Goal: Find specific page/section: Find specific page/section

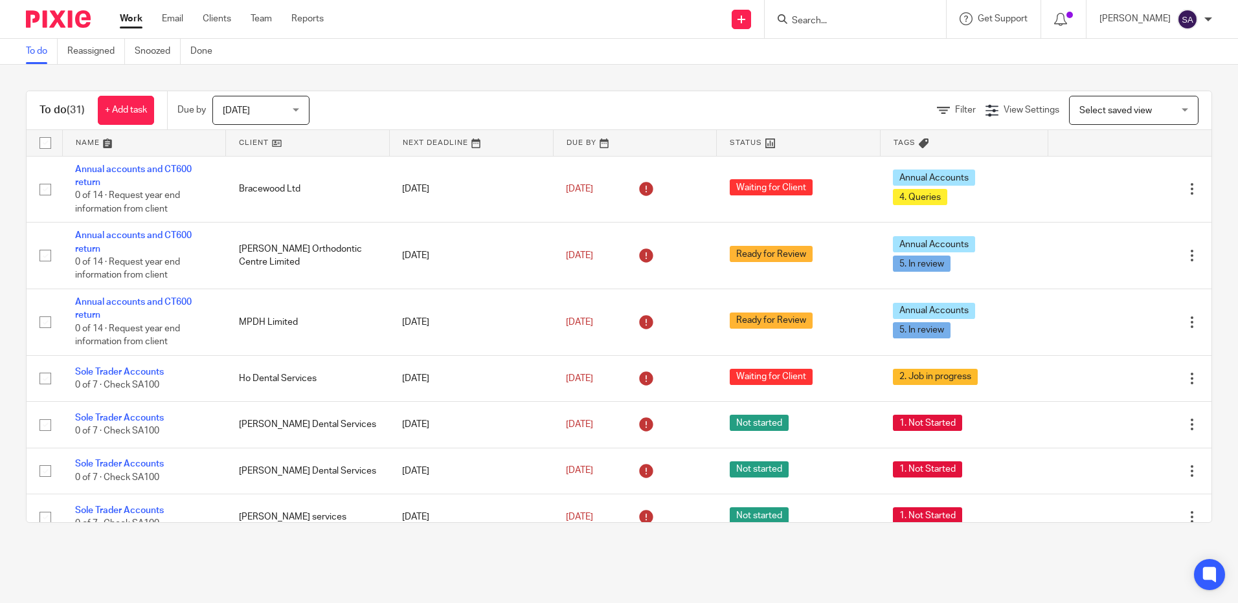
click at [825, 16] on input "Search" at bounding box center [849, 22] width 117 height 12
type input "s"
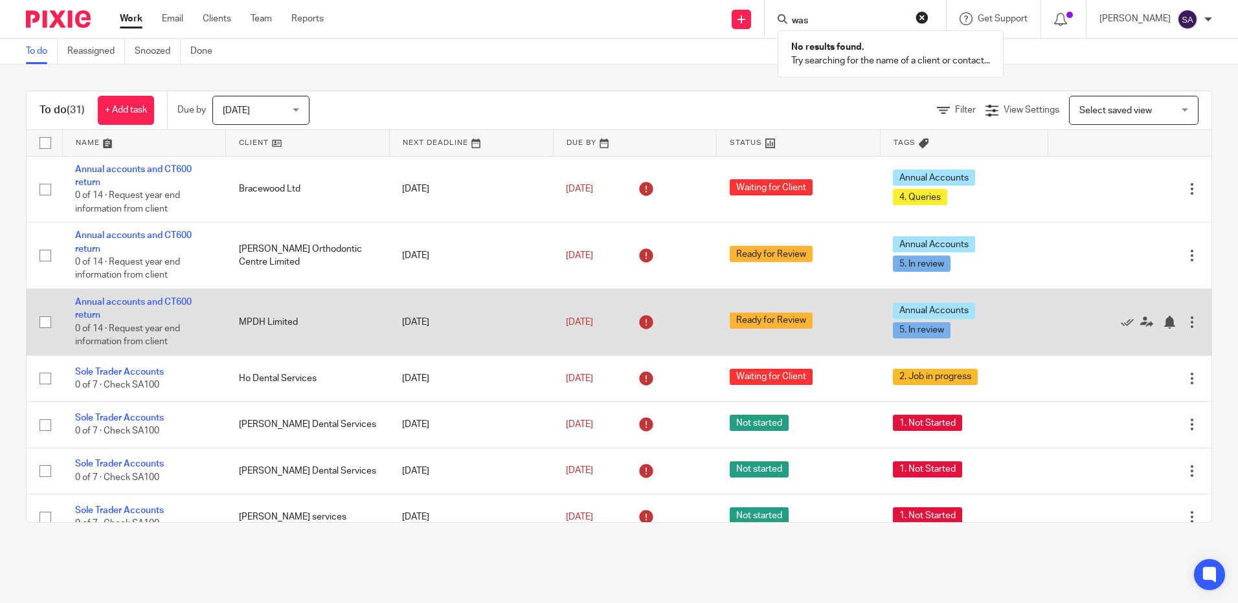
type input "was"
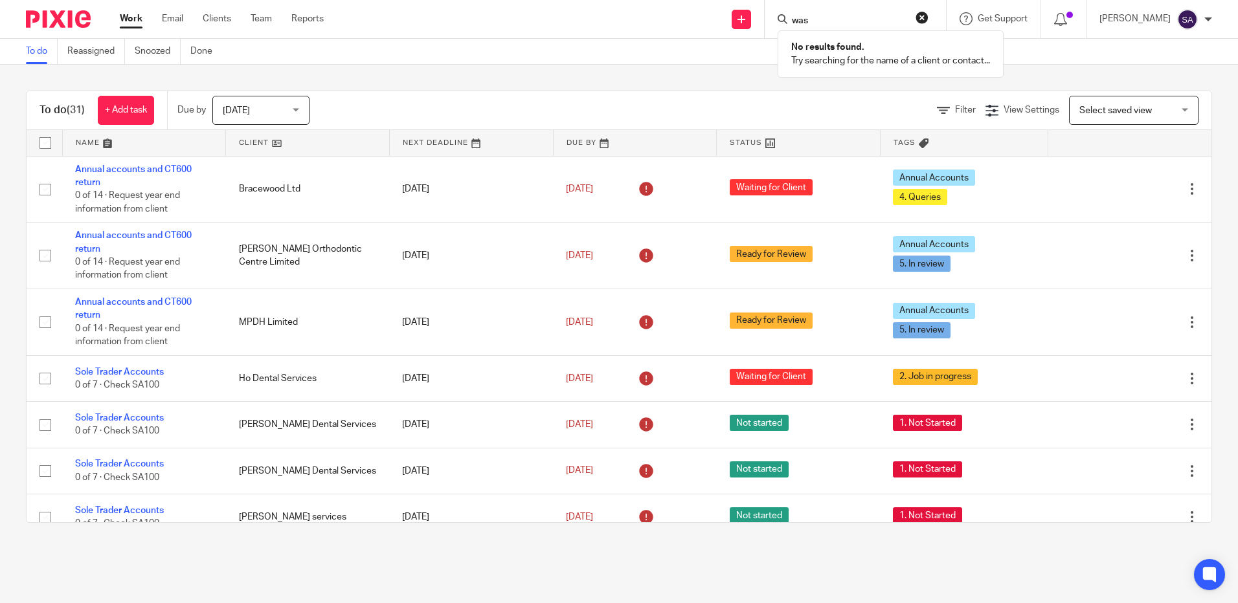
drag, startPoint x: 818, startPoint y: 21, endPoint x: 719, endPoint y: 21, distance: 99.1
click at [719, 21] on div "Send new email Create task Add client Request signature was No results found. T…" at bounding box center [790, 19] width 895 height 38
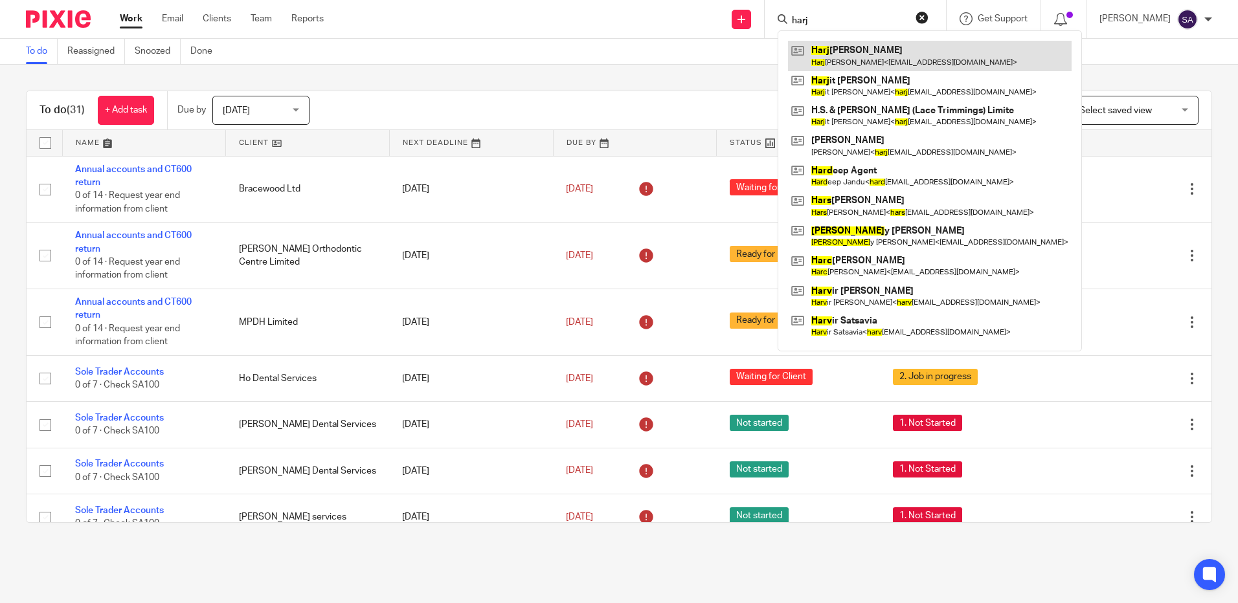
type input "harj"
click at [832, 54] on link at bounding box center [930, 56] width 284 height 30
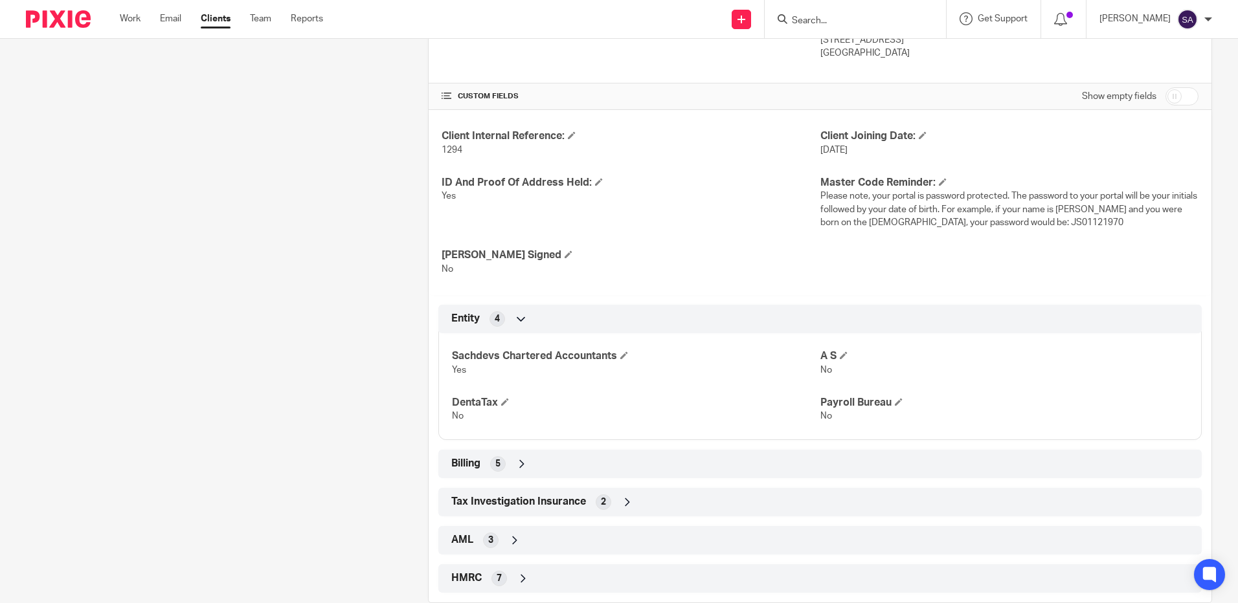
scroll to position [388, 0]
click at [520, 464] on icon at bounding box center [521, 463] width 13 height 13
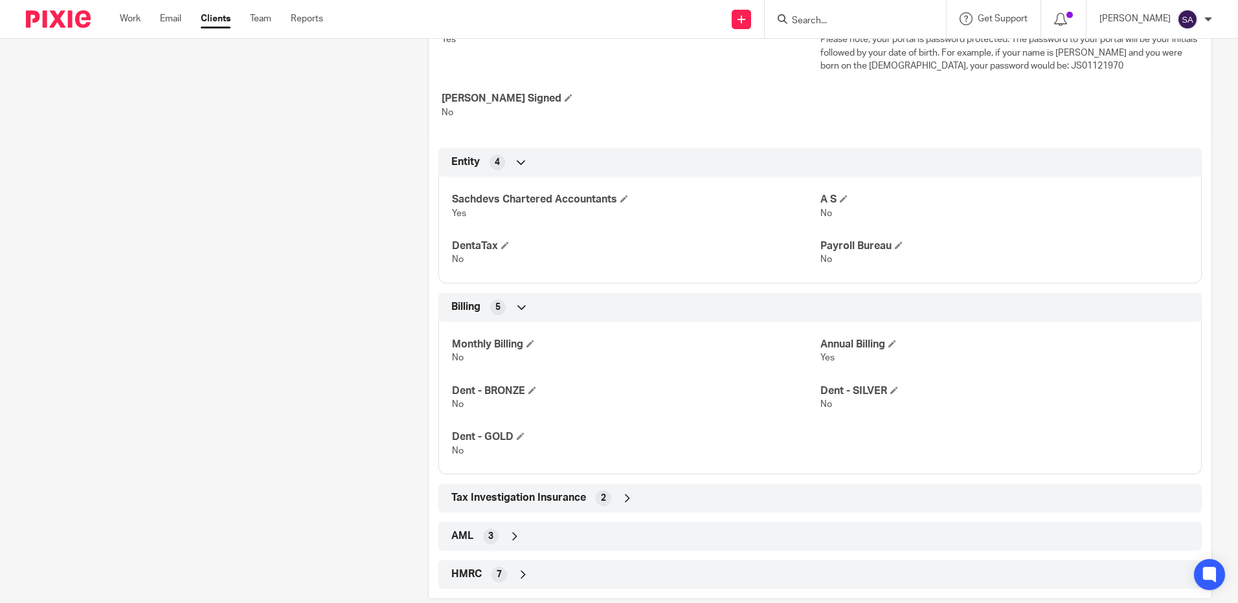
scroll to position [567, 0]
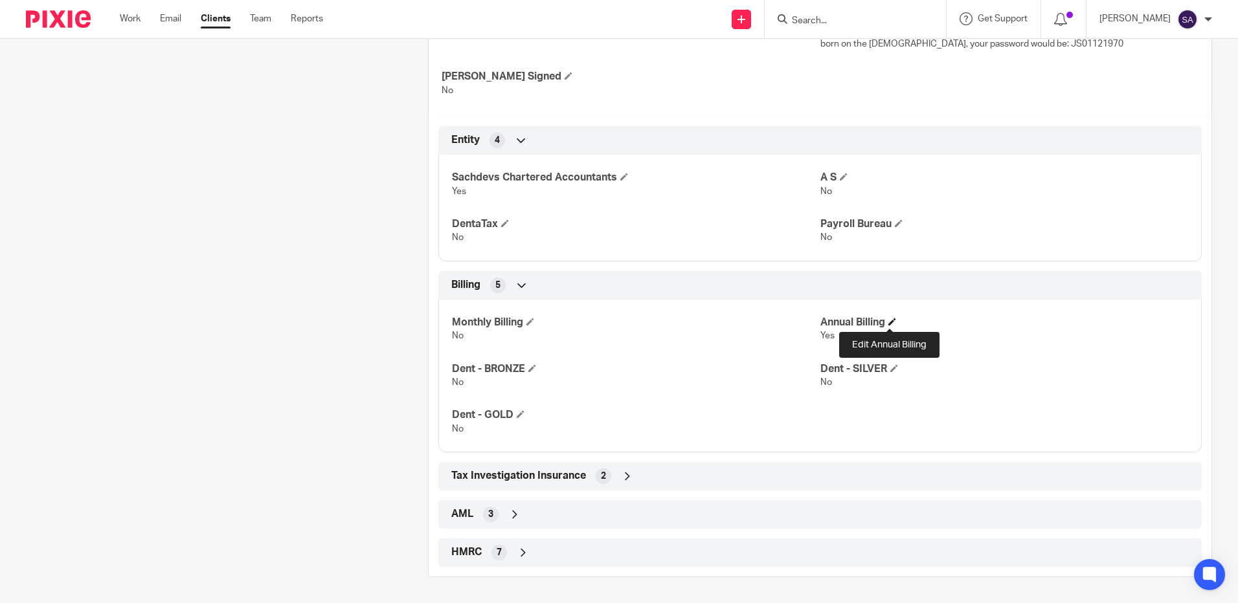
click at [892, 323] on span at bounding box center [892, 322] width 8 height 8
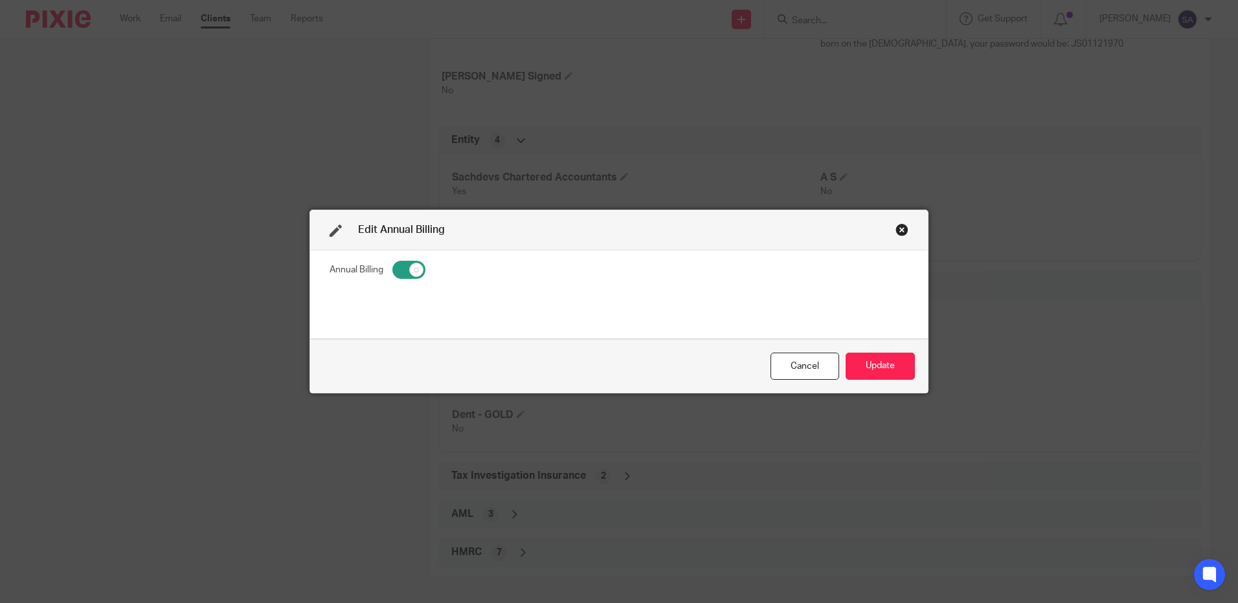
click at [902, 227] on div "Close this dialog window" at bounding box center [901, 229] width 13 height 13
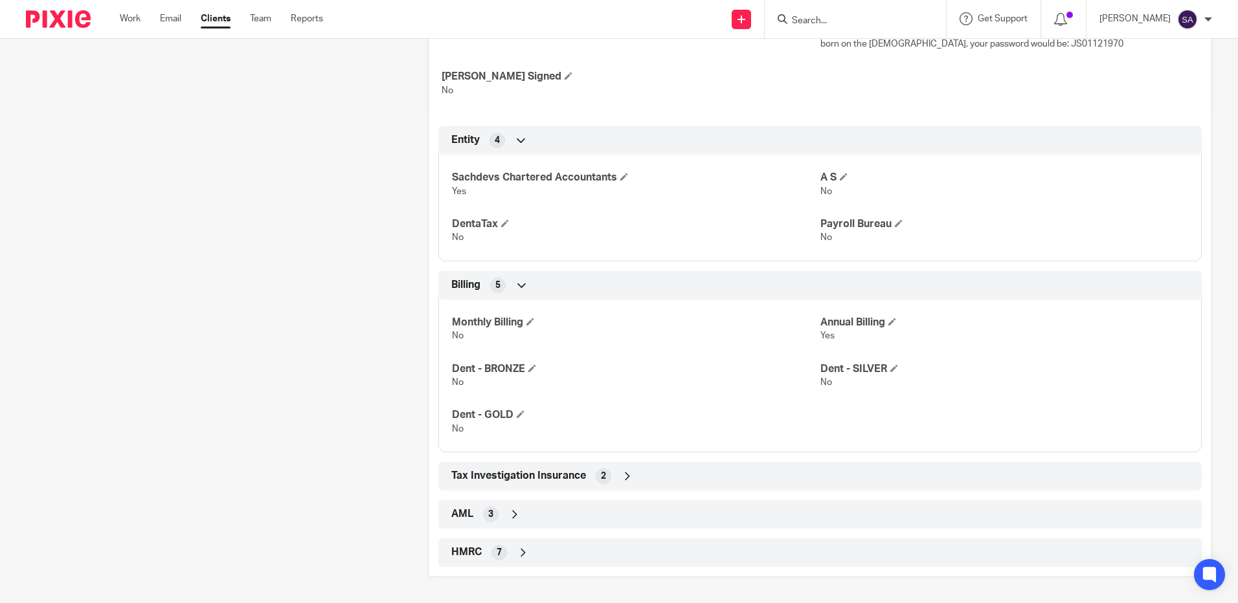
click at [820, 332] on span "Yes" at bounding box center [827, 336] width 14 height 9
drag, startPoint x: 833, startPoint y: 19, endPoint x: 826, endPoint y: 18, distance: 7.2
click at [826, 18] on input "Search" at bounding box center [849, 22] width 117 height 12
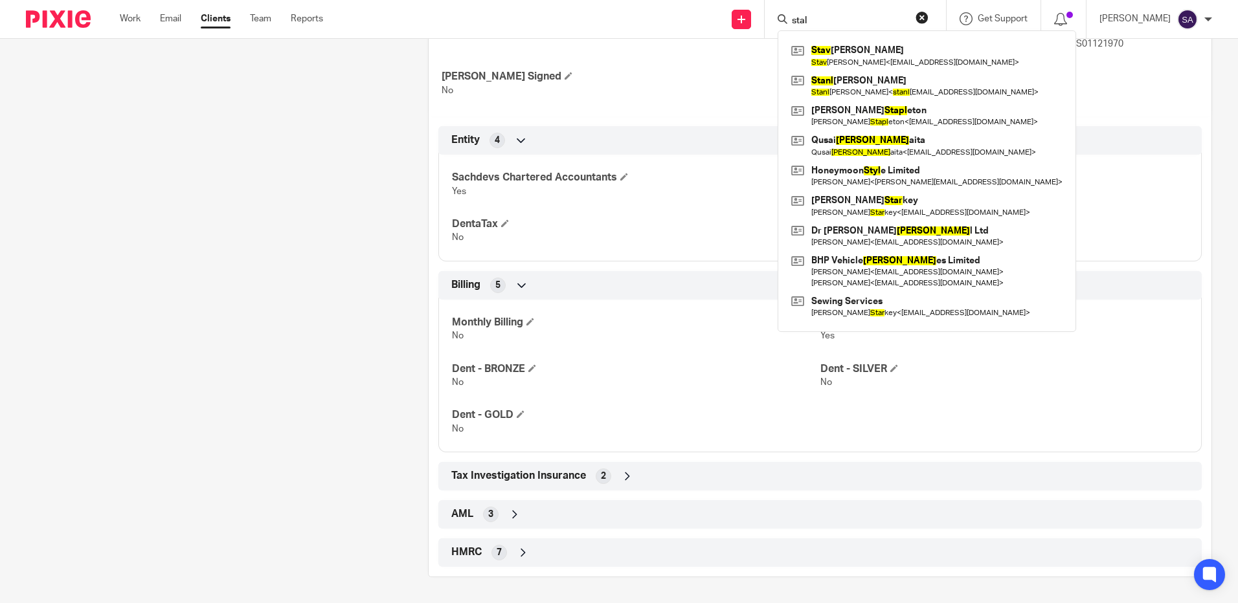
type input "stal"
click at [826, 197] on link at bounding box center [927, 206] width 278 height 30
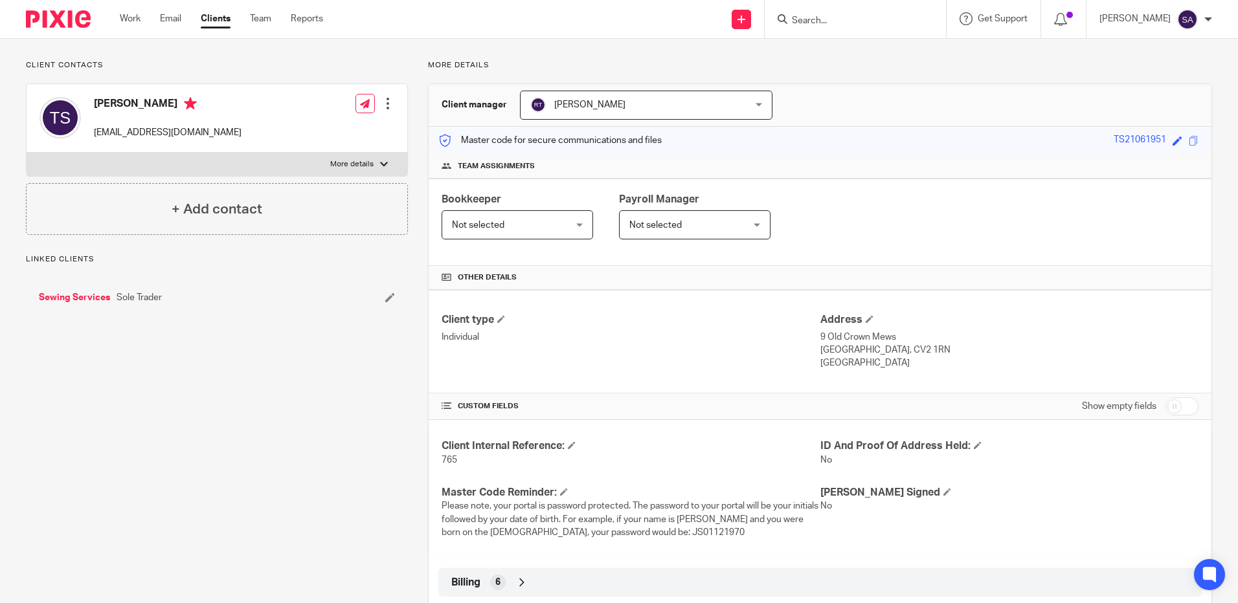
scroll to position [222, 0]
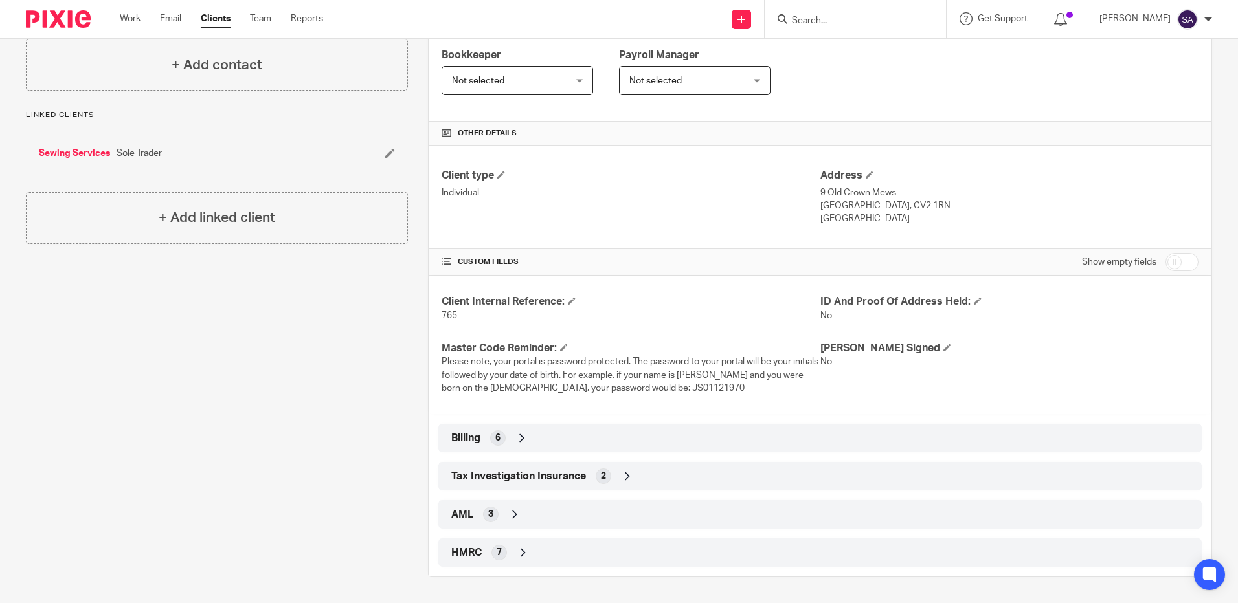
click at [520, 437] on icon at bounding box center [521, 438] width 13 height 13
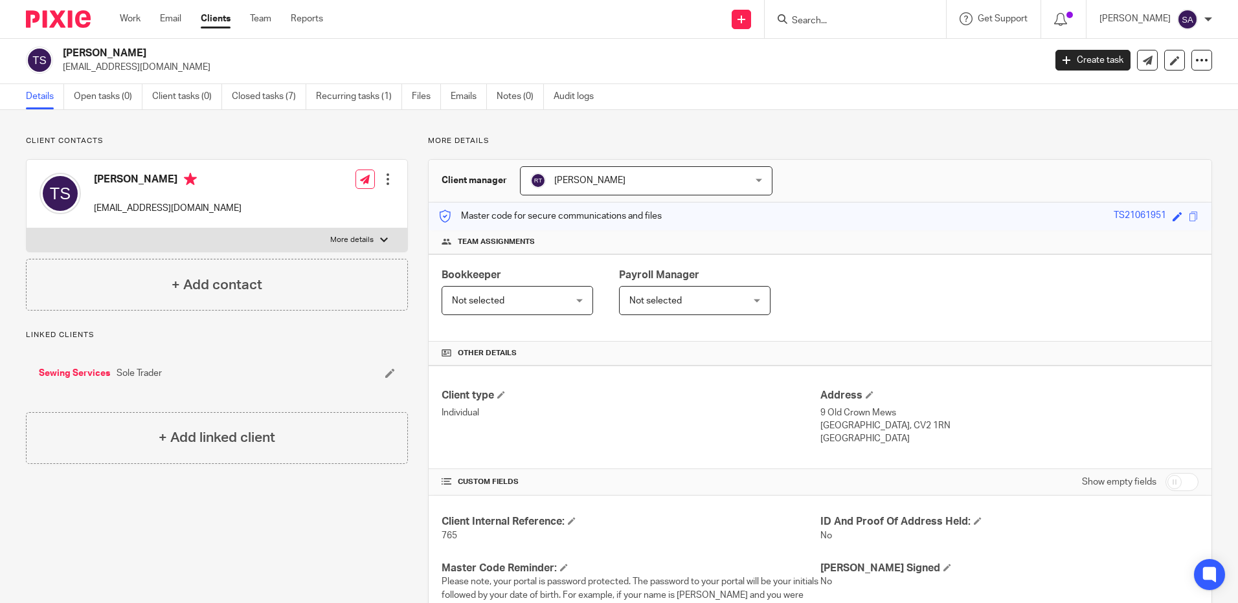
scroll to position [0, 0]
click at [138, 15] on link "Work" at bounding box center [130, 18] width 21 height 13
